Goal: Consume media (video, audio)

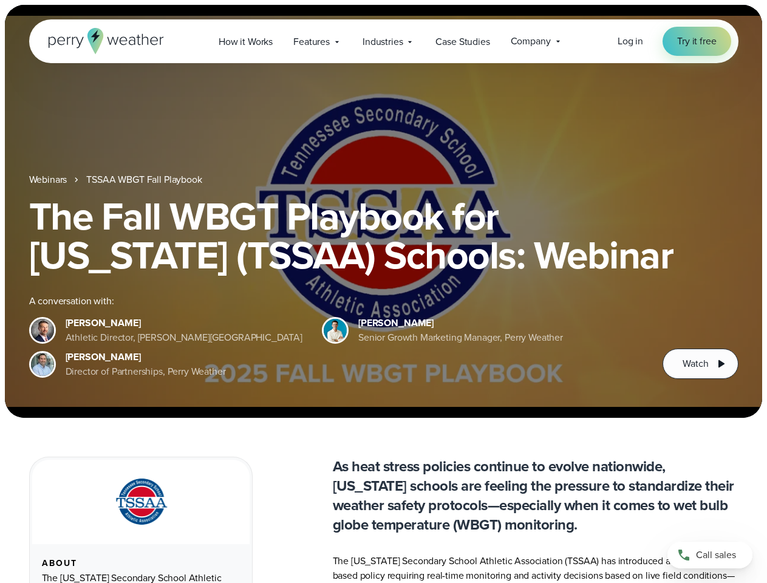
click at [383, 292] on div "The Fall WBGT Playbook for [US_STATE] (TSSAA) Schools: Webinar A conversation w…" at bounding box center [384, 288] width 710 height 182
click at [383, 41] on span "Industries" at bounding box center [383, 42] width 40 height 15
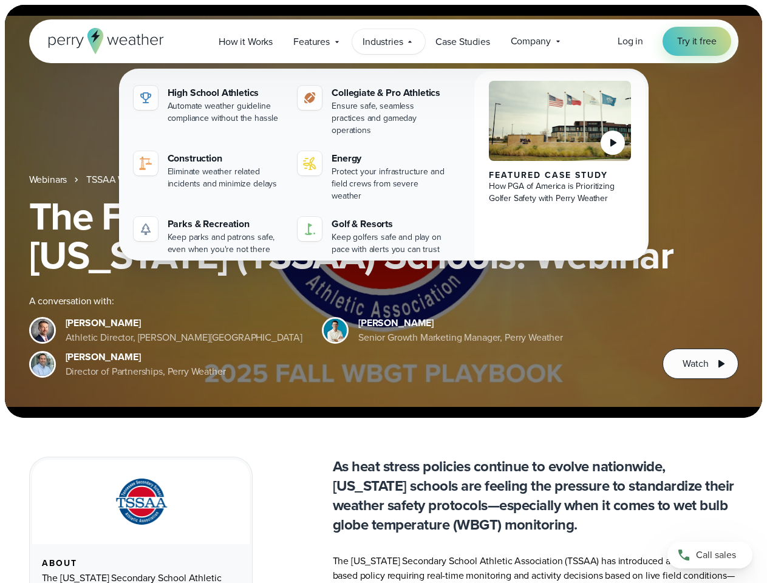
click at [383, 211] on h1 "The Fall WBGT Playbook for [US_STATE] (TSSAA) Schools: Webinar" at bounding box center [384, 236] width 710 height 78
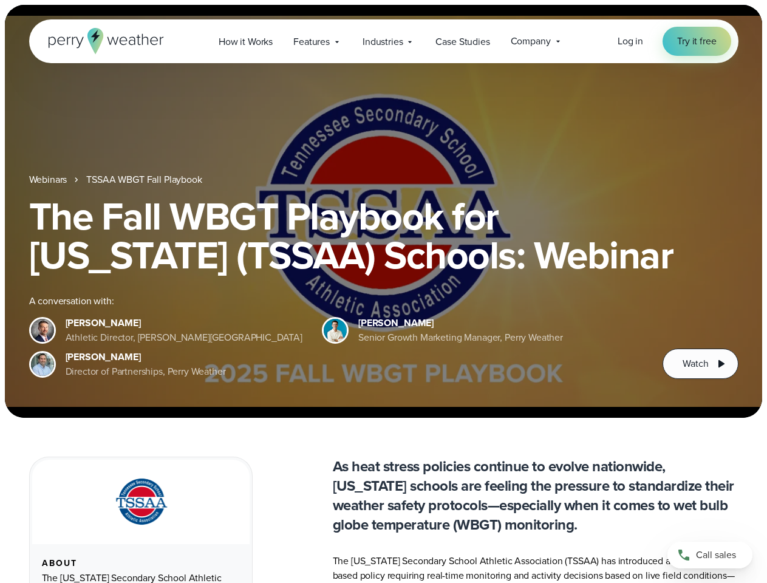
click at [145, 180] on link "TSSAA WBGT Fall Playbook" at bounding box center [143, 180] width 115 height 15
click at [700, 364] on span "Watch" at bounding box center [696, 364] width 26 height 15
